Goal: Task Accomplishment & Management: Use online tool/utility

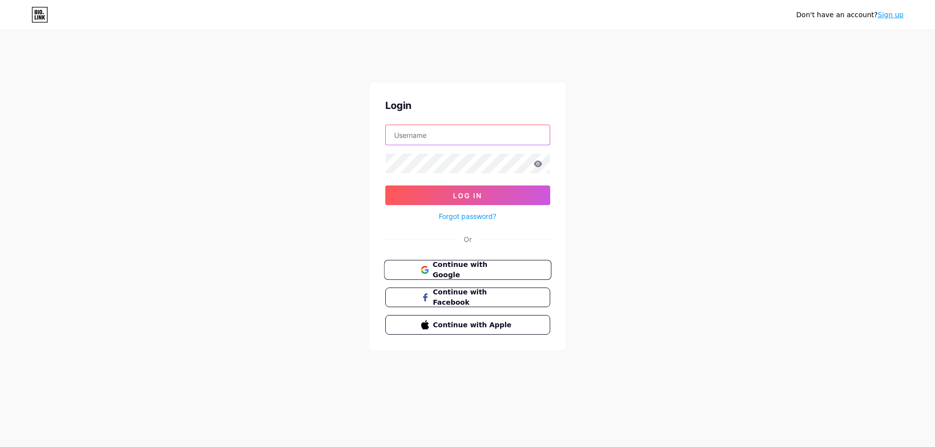
type input "acorntreeuk"
click at [435, 270] on span "Continue with Google" at bounding box center [473, 270] width 82 height 21
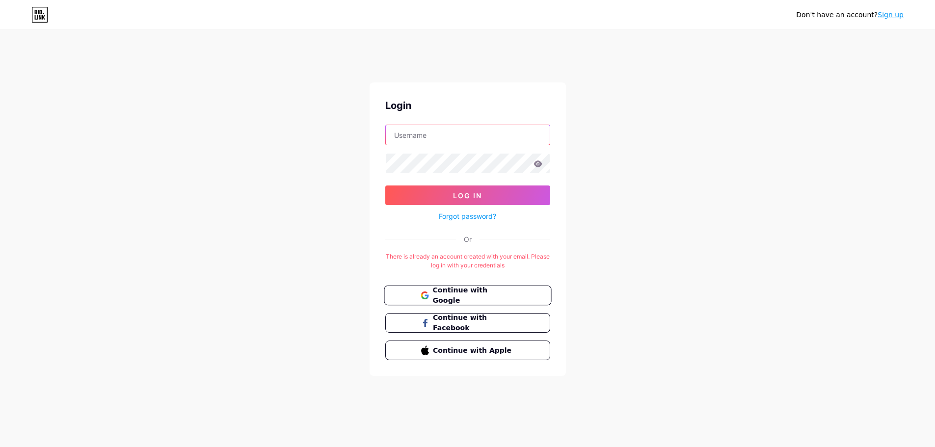
type input "acorntreeuk"
click at [470, 299] on span "Continue with Google" at bounding box center [473, 295] width 82 height 21
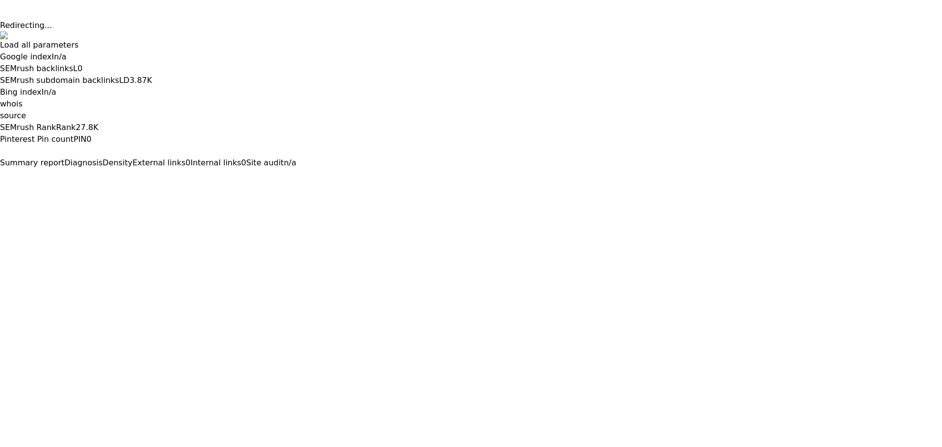
click at [0, 177] on button at bounding box center [0, 177] width 0 height 0
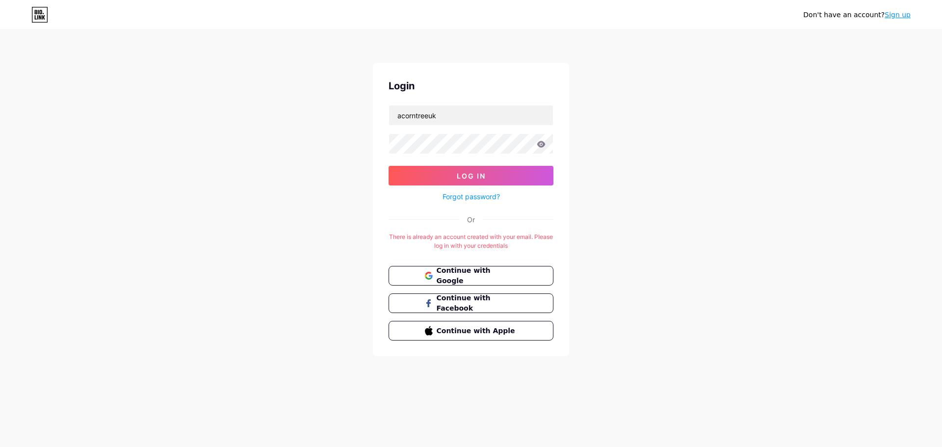
click at [906, 16] on link "Sign up" at bounding box center [898, 15] width 26 height 8
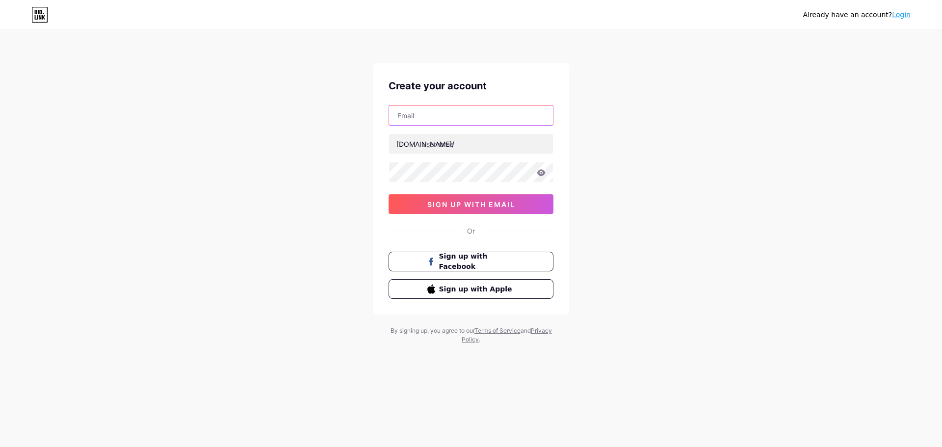
click at [423, 117] on input "text" at bounding box center [471, 116] width 164 height 20
type input "[EMAIL_ADDRESS][DOMAIN_NAME]"
click at [448, 150] on input "text" at bounding box center [471, 144] width 164 height 20
drag, startPoint x: 399, startPoint y: 118, endPoint x: 436, endPoint y: 117, distance: 36.8
click at [436, 117] on input "[EMAIL_ADDRESS][DOMAIN_NAME]" at bounding box center [471, 116] width 164 height 20
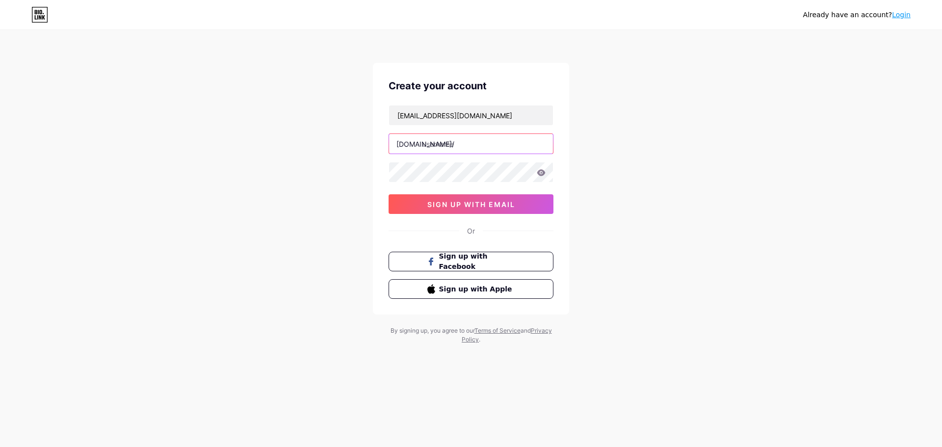
click at [442, 150] on input "text" at bounding box center [471, 144] width 164 height 20
paste input "acorntreeuk"
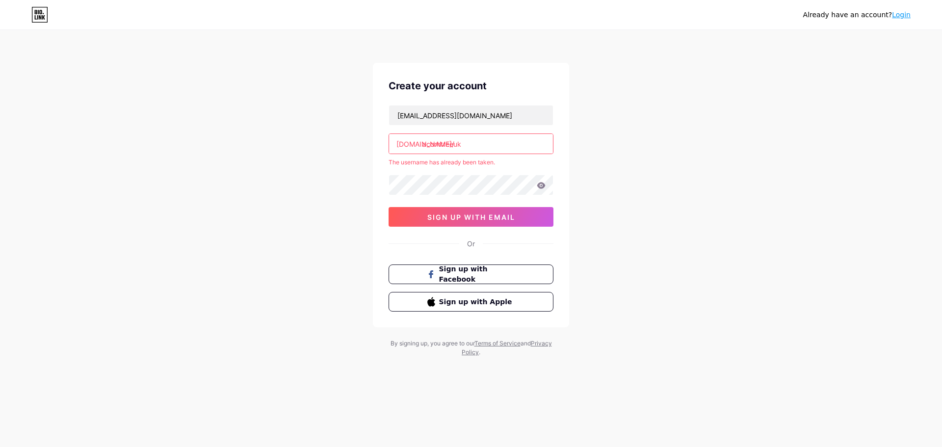
click at [471, 144] on input "acorntreeuk" at bounding box center [471, 144] width 164 height 20
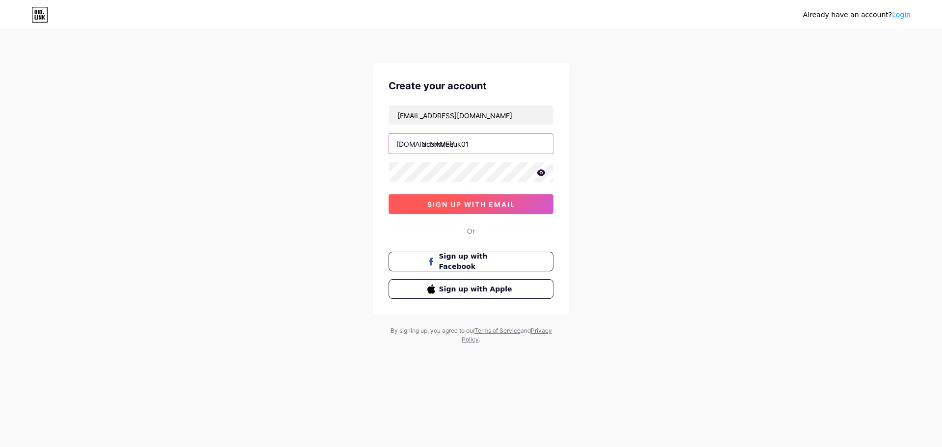
type input "acorntreeuk01"
click at [473, 209] on button "sign up with email" at bounding box center [471, 204] width 165 height 20
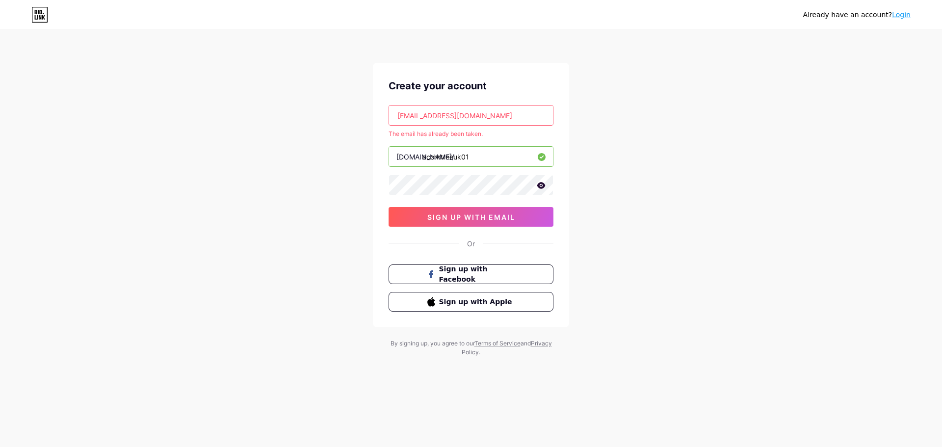
click at [500, 121] on input "[EMAIL_ADDRESS][DOMAIN_NAME]" at bounding box center [471, 116] width 164 height 20
drag, startPoint x: 500, startPoint y: 121, endPoint x: 294, endPoint y: 107, distance: 206.2
click at [294, 107] on div "Already have an account? Login Create your account [EMAIL_ADDRESS][DOMAIN_NAME]…" at bounding box center [471, 194] width 942 height 388
click at [470, 117] on input "text" at bounding box center [471, 116] width 164 height 20
paste input "[EMAIL_ADDRESS][DOMAIN_NAME]"
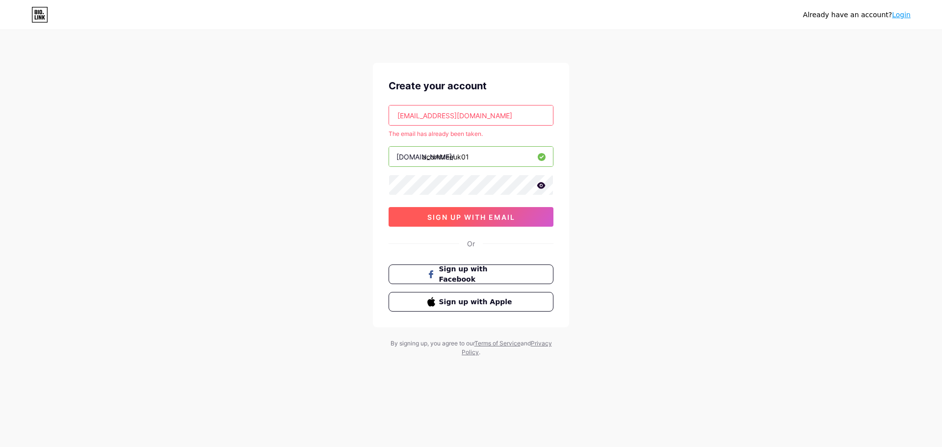
type input "[EMAIL_ADDRESS][DOMAIN_NAME]"
click at [467, 219] on span "sign up with email" at bounding box center [472, 217] width 88 height 8
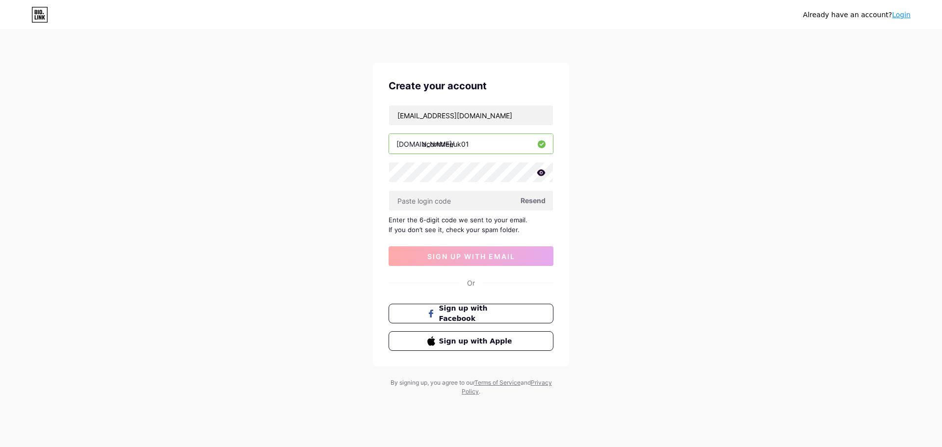
click at [902, 17] on link "Login" at bounding box center [901, 15] width 19 height 8
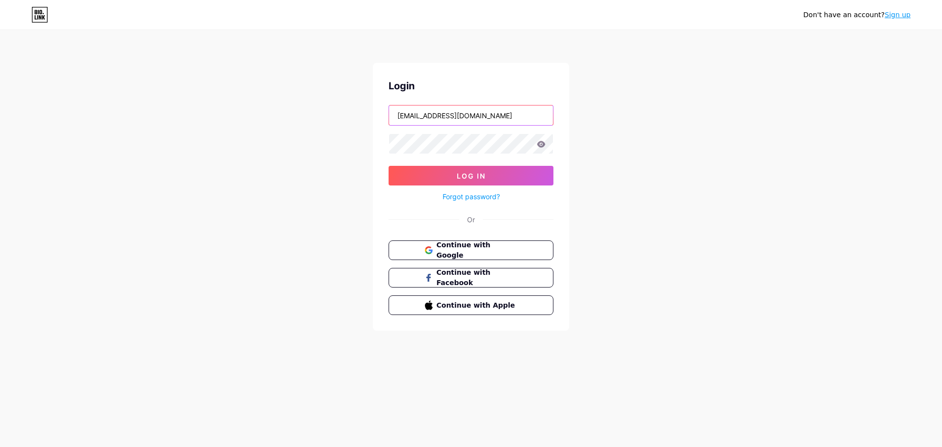
drag, startPoint x: 480, startPoint y: 112, endPoint x: 321, endPoint y: 97, distance: 159.8
click at [321, 97] on div "Don't have an account? Sign up Login [EMAIL_ADDRESS][DOMAIN_NAME] Log In Forgot…" at bounding box center [471, 181] width 942 height 362
type input "acorntreeuk"
click at [449, 118] on input "acorntreeuk" at bounding box center [471, 116] width 164 height 20
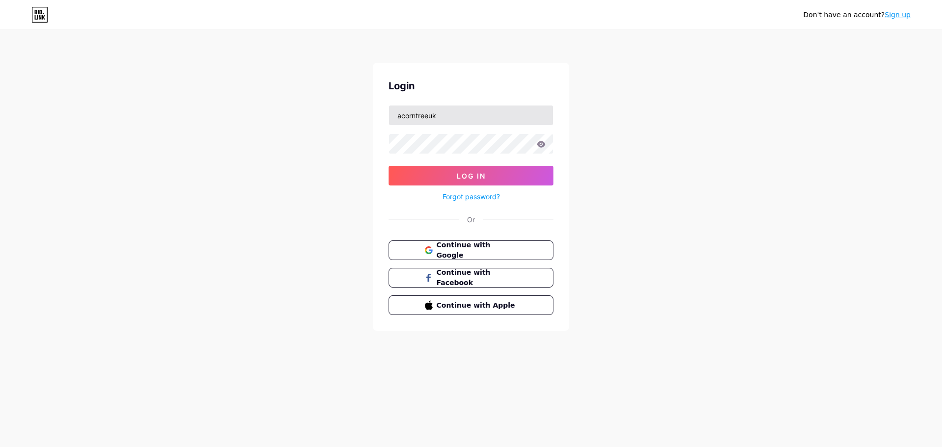
click at [455, 116] on input "acorntreeuk" at bounding box center [471, 116] width 164 height 20
drag, startPoint x: 445, startPoint y: 123, endPoint x: 375, endPoint y: 114, distance: 70.3
click at [375, 114] on div "Login acorntreeuk Log In Forgot password? Or Continue with Google Continue with…" at bounding box center [471, 197] width 196 height 268
paste input "[EMAIL_ADDRESS][DOMAIN_NAME]"
type input "[EMAIL_ADDRESS][DOMAIN_NAME]"
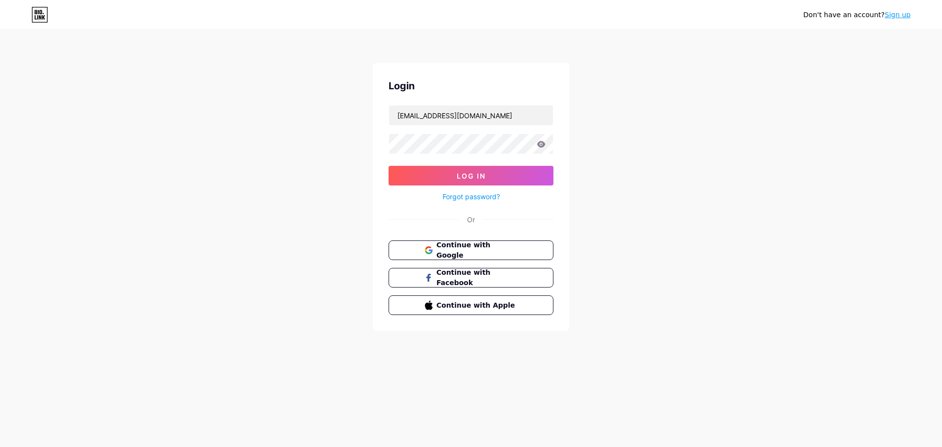
click at [544, 142] on icon at bounding box center [541, 144] width 9 height 7
click at [540, 146] on icon at bounding box center [542, 144] width 8 height 6
click at [419, 181] on button "Log In" at bounding box center [471, 176] width 165 height 20
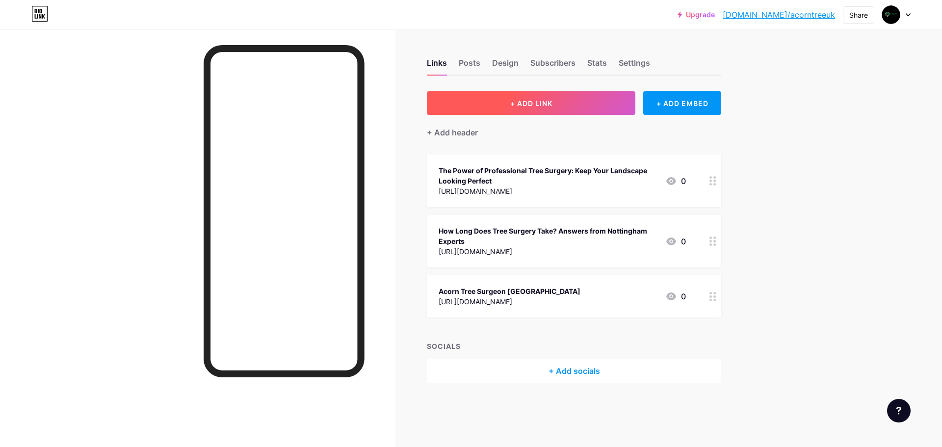
click at [503, 108] on button "+ ADD LINK" at bounding box center [531, 103] width 209 height 24
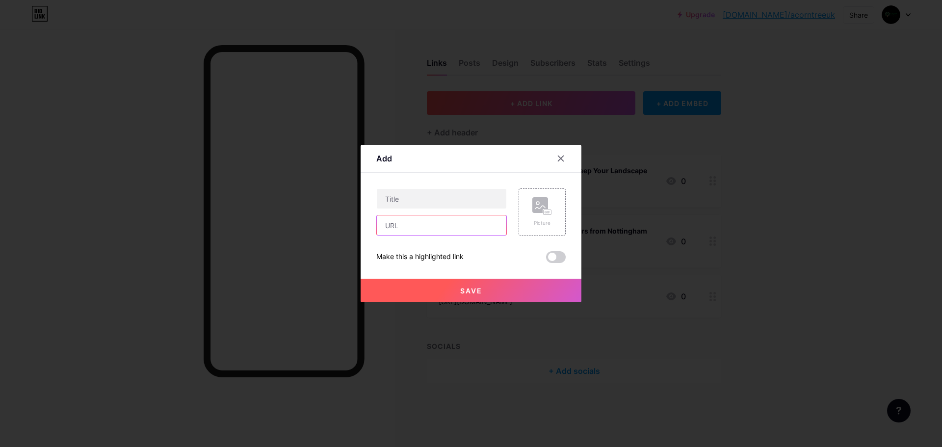
click at [402, 226] on input "text" at bounding box center [442, 225] width 130 height 20
click at [471, 230] on input "text" at bounding box center [442, 225] width 130 height 20
paste input "[URL][DOMAIN_NAME]"
type input "[URL][DOMAIN_NAME]"
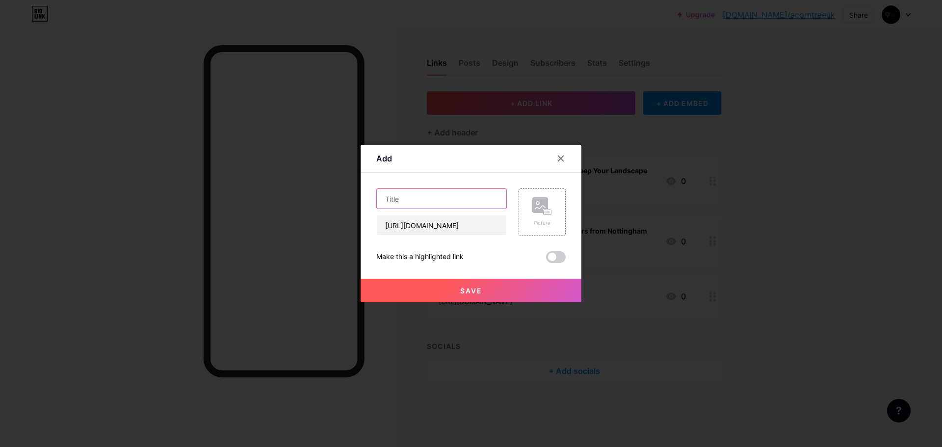
click at [405, 197] on input "text" at bounding box center [442, 199] width 130 height 20
click at [473, 296] on button "Save" at bounding box center [471, 291] width 221 height 24
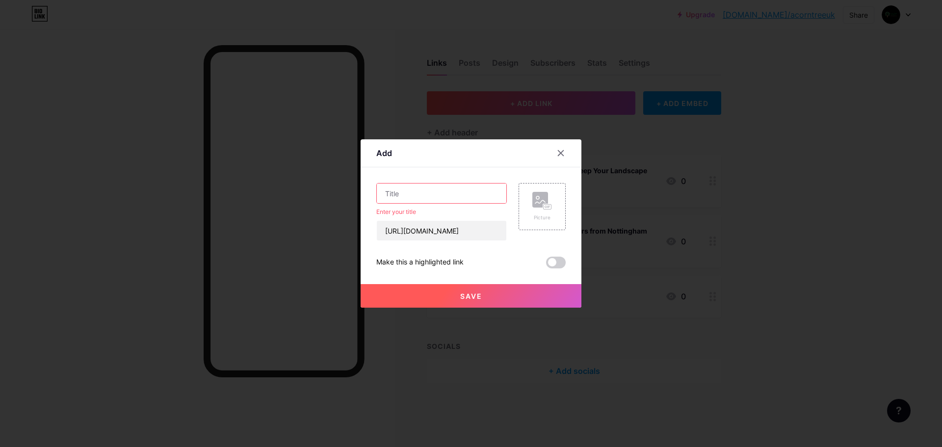
click at [394, 197] on input "text" at bounding box center [442, 194] width 130 height 20
paste input "Tree Surgery [GEOGRAPHIC_DATA] Safe, Efficient, and Environmentally Friendly Se…"
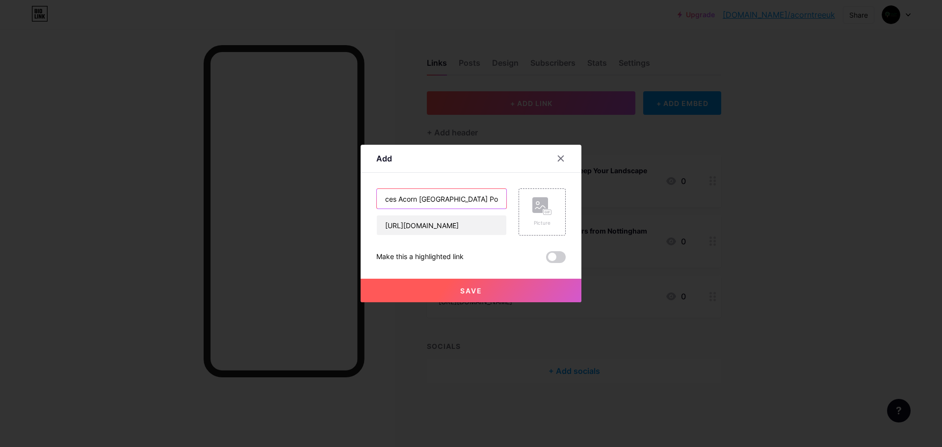
scroll to position [0, 276]
drag, startPoint x: 502, startPoint y: 195, endPoint x: 429, endPoint y: 200, distance: 73.8
click at [429, 200] on input "Tree Surgery [GEOGRAPHIC_DATA] Safe, Efficient, and Environmentally Friendly Se…" at bounding box center [442, 199] width 130 height 20
type input "Tree Surgery [GEOGRAPHIC_DATA] Safe, Efficient, and Environmentally Friendly Se…"
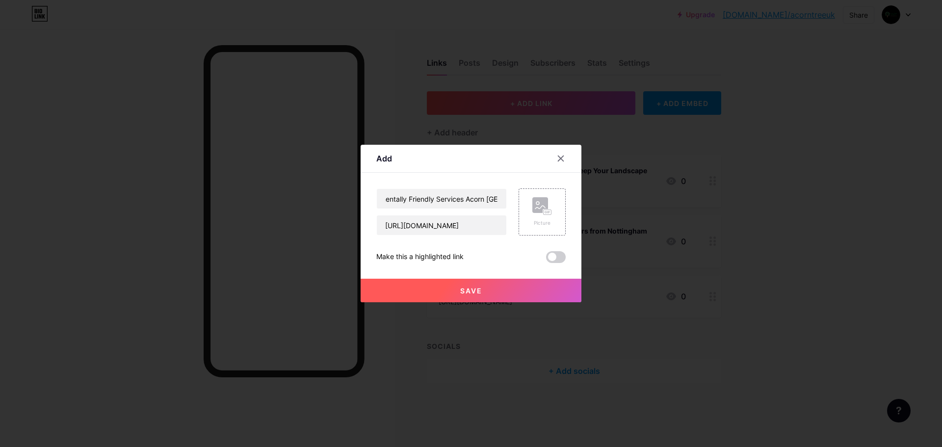
click at [429, 294] on button "Save" at bounding box center [471, 291] width 221 height 24
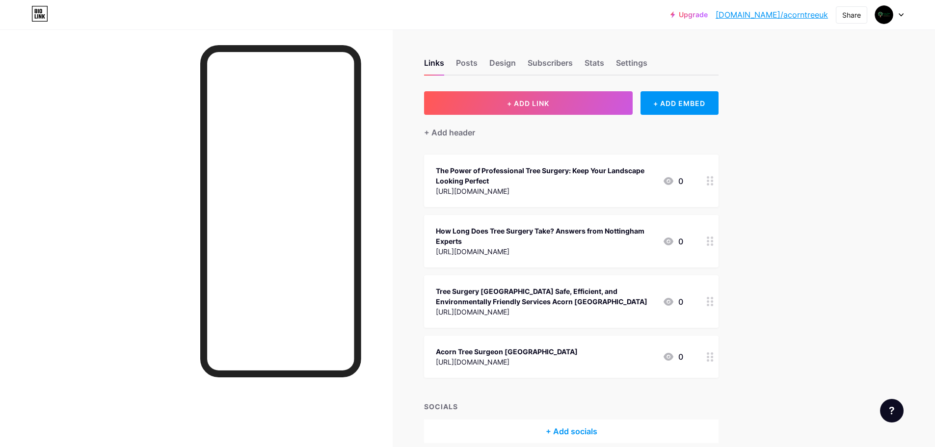
click at [786, 16] on link "[DOMAIN_NAME]/acorntreeuk" at bounding box center [772, 15] width 112 height 12
click at [502, 95] on button "+ ADD LINK" at bounding box center [528, 103] width 209 height 24
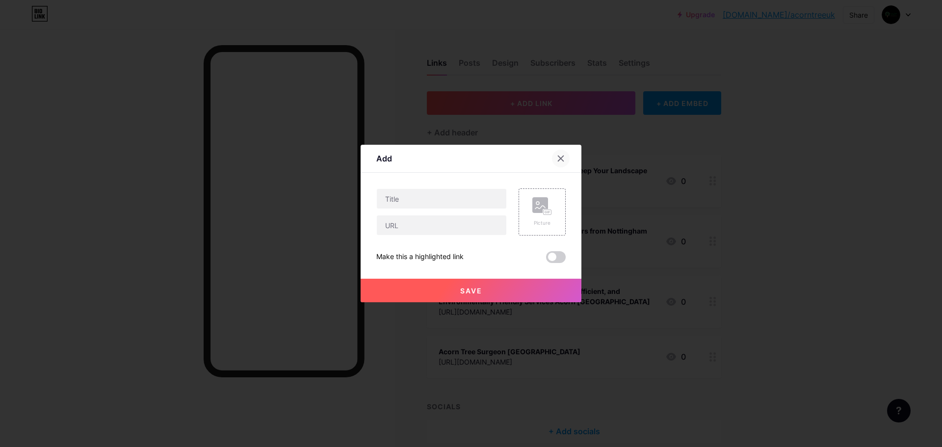
click at [564, 155] on icon at bounding box center [561, 159] width 8 height 8
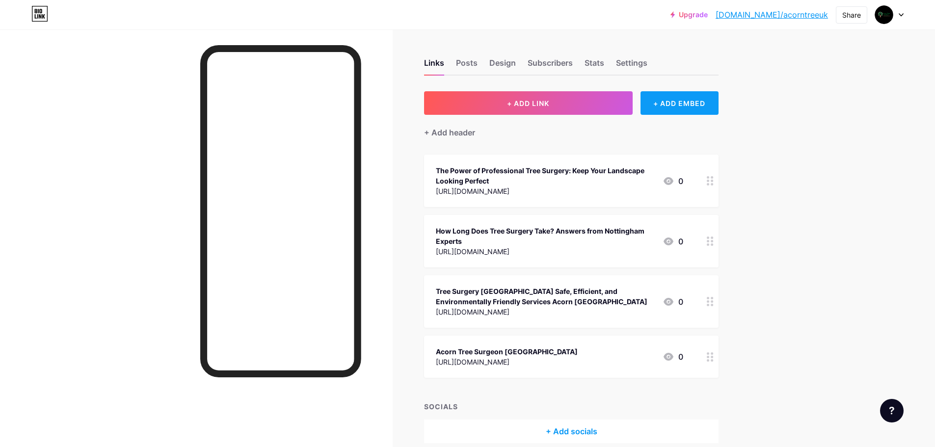
click at [658, 103] on div "+ ADD EMBED" at bounding box center [680, 103] width 78 height 24
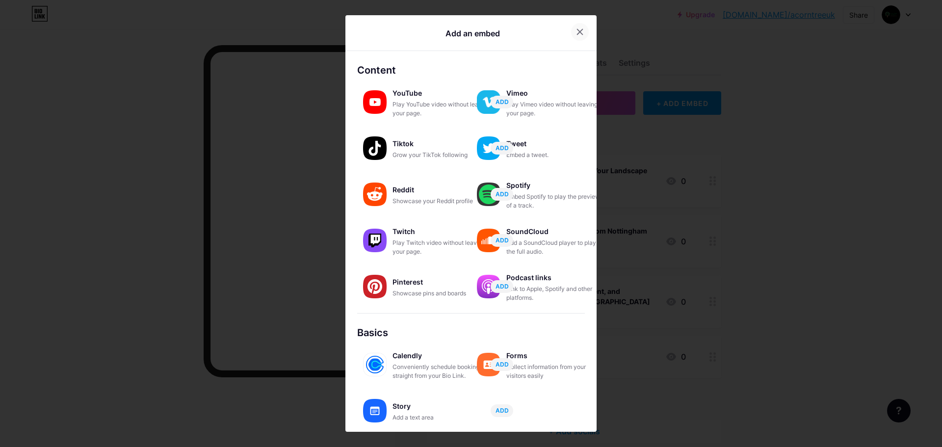
click at [576, 33] on icon at bounding box center [580, 32] width 8 height 8
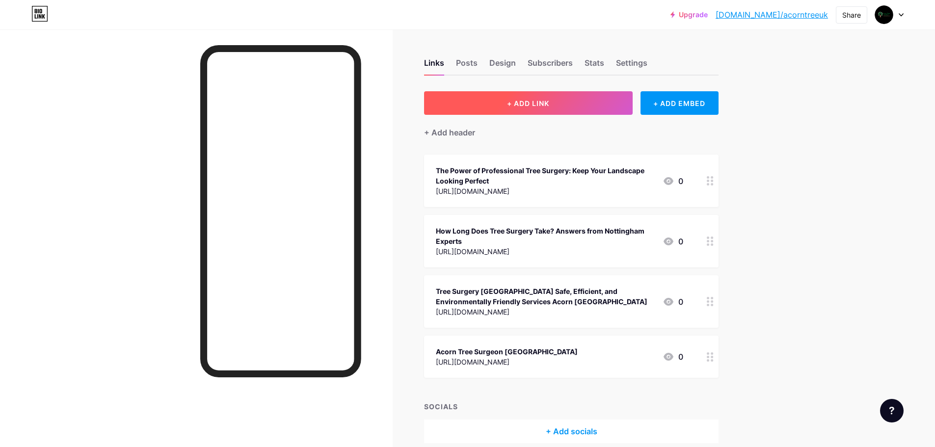
click at [491, 102] on button "+ ADD LINK" at bounding box center [528, 103] width 209 height 24
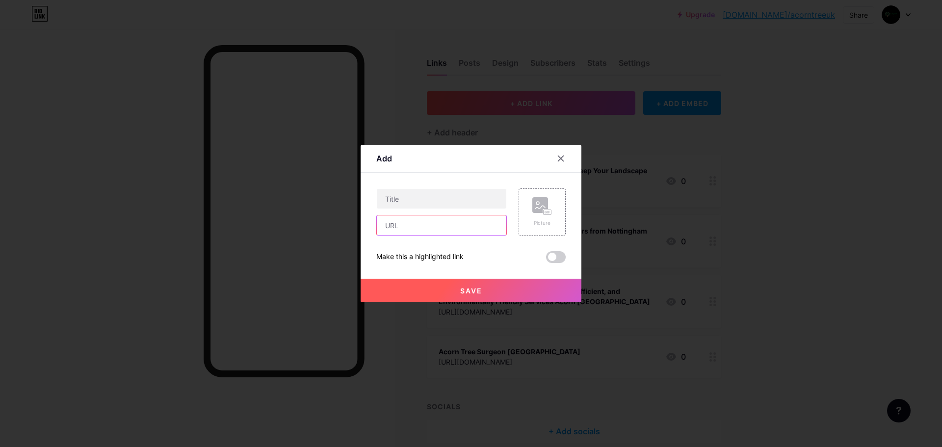
click at [430, 234] on input "text" at bounding box center [442, 225] width 130 height 20
click at [398, 230] on input "text" at bounding box center [442, 225] width 130 height 20
paste input "[URL][DOMAIN_NAME]"
type input "[URL][DOMAIN_NAME]"
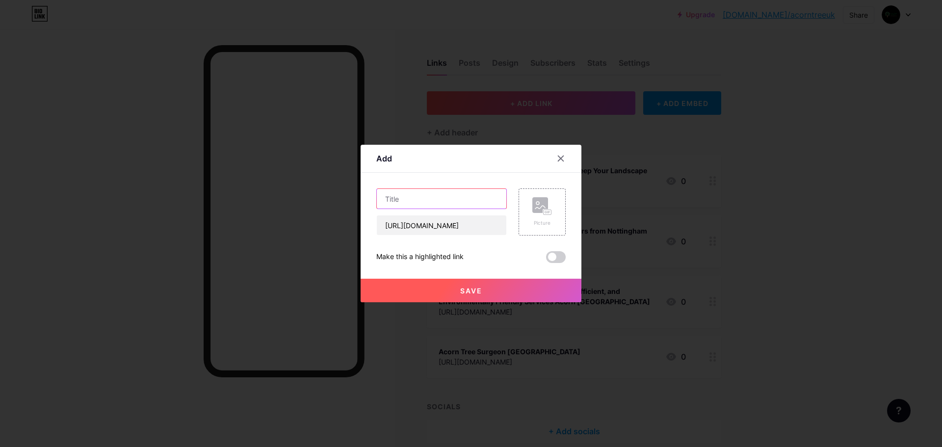
scroll to position [0, 0]
click at [388, 191] on input "text" at bounding box center [442, 199] width 130 height 20
click at [426, 201] on input "text" at bounding box center [442, 199] width 130 height 20
paste input "Tree Surgery [GEOGRAPHIC_DATA] Safe, Efficient, and Environmentally Friendly Se…"
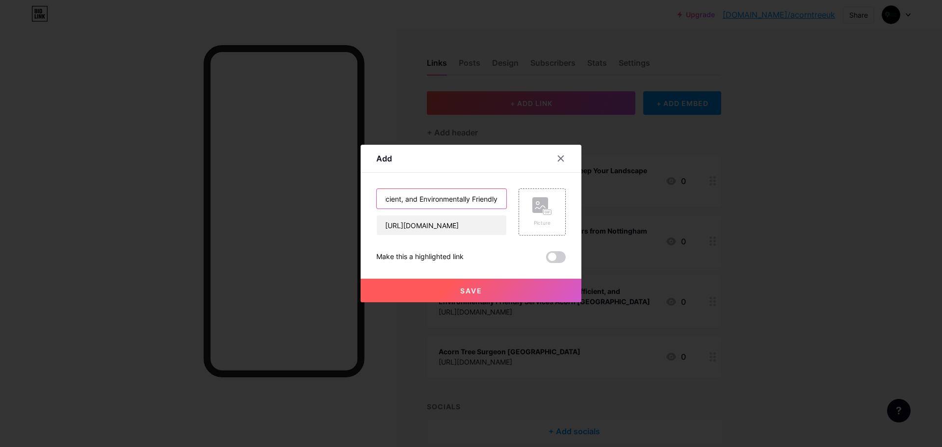
type input "Tree Surgery [GEOGRAPHIC_DATA] Safe, Efficient, and Environmentally Friendly Se…"
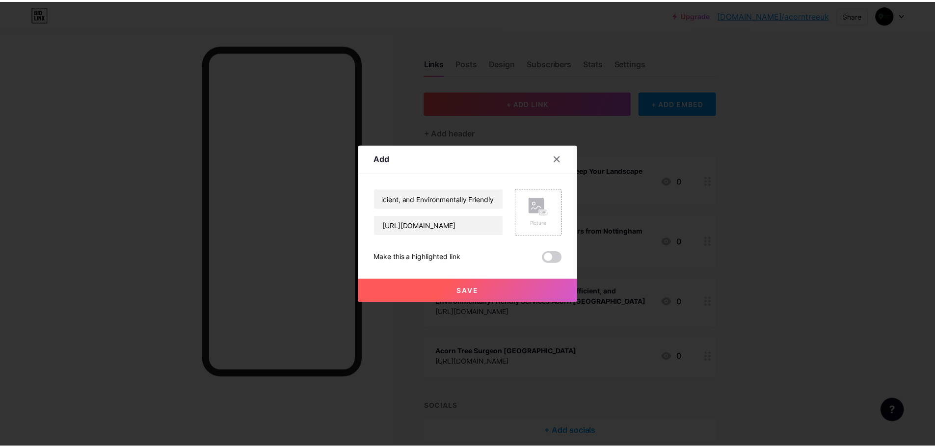
scroll to position [0, 0]
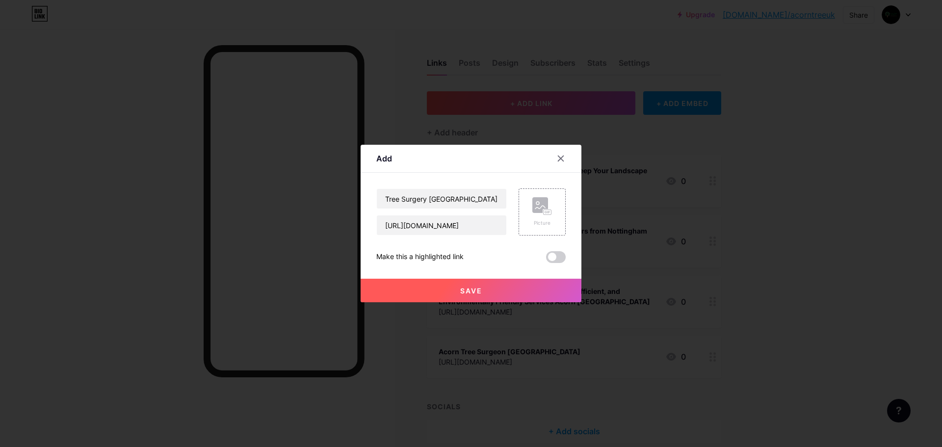
click at [464, 287] on span "Save" at bounding box center [471, 291] width 22 height 8
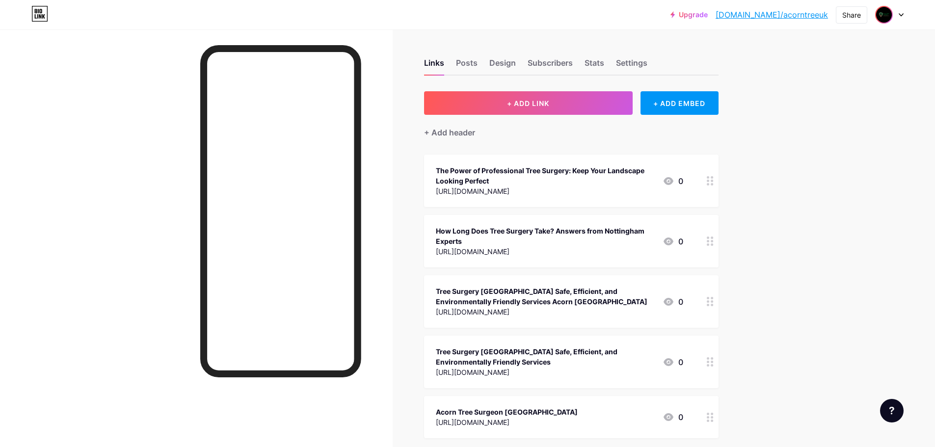
click at [885, 5] on div "Upgrade [DOMAIN_NAME]/acornt... [DOMAIN_NAME]/acorntreeuk Share Switch accounts…" at bounding box center [467, 14] width 935 height 29
click at [889, 16] on img at bounding box center [884, 15] width 16 height 16
click at [778, 17] on link "[DOMAIN_NAME]/acorntreeuk" at bounding box center [772, 15] width 112 height 12
click at [808, 18] on link "[DOMAIN_NAME]/acorntreeuk" at bounding box center [772, 15] width 112 height 12
click at [765, 13] on link "[DOMAIN_NAME]/acorntreeuk" at bounding box center [772, 15] width 112 height 12
